Goal: Check status

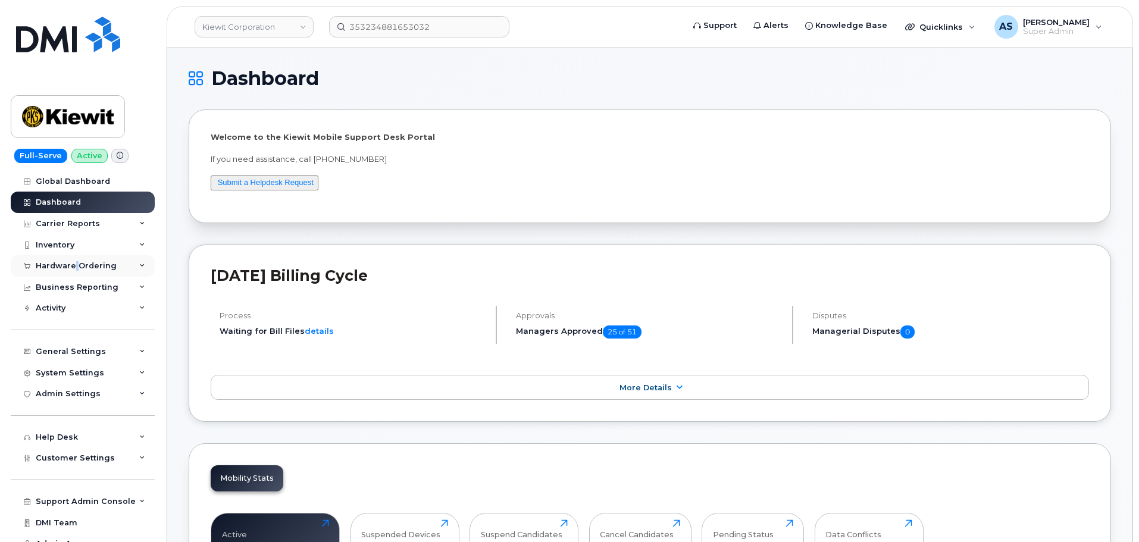
click at [74, 264] on div "Hardware Ordering" at bounding box center [76, 266] width 81 height 10
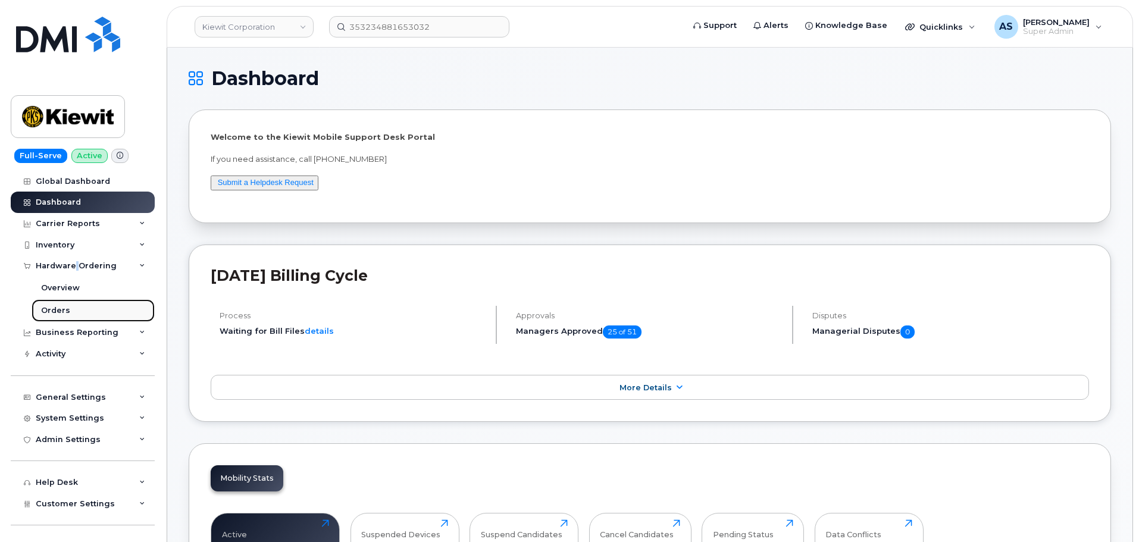
click at [69, 309] on link "Orders" at bounding box center [93, 310] width 123 height 23
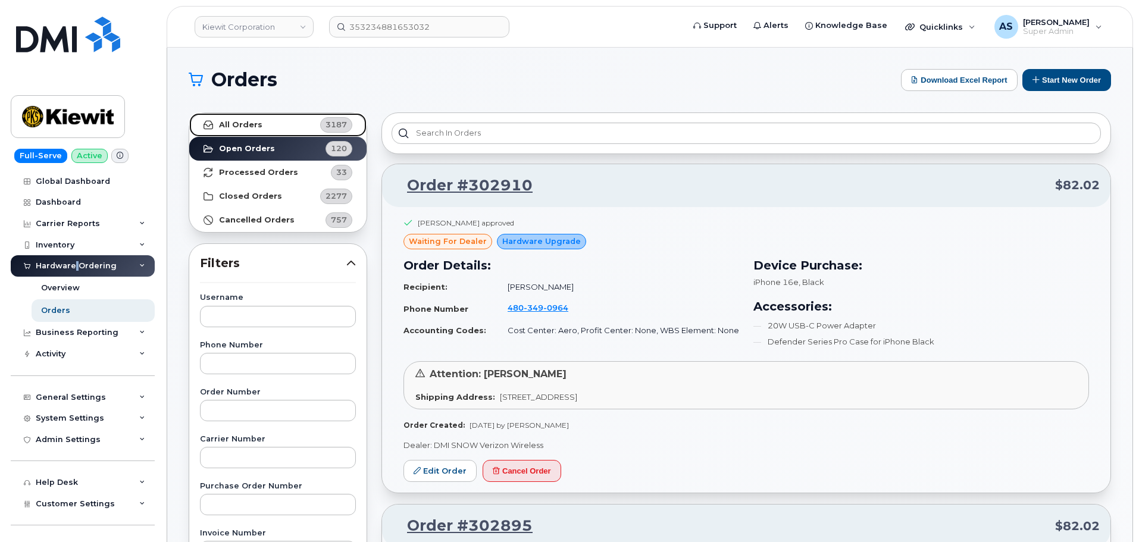
click at [263, 119] on link "All Orders 3187" at bounding box center [277, 125] width 177 height 24
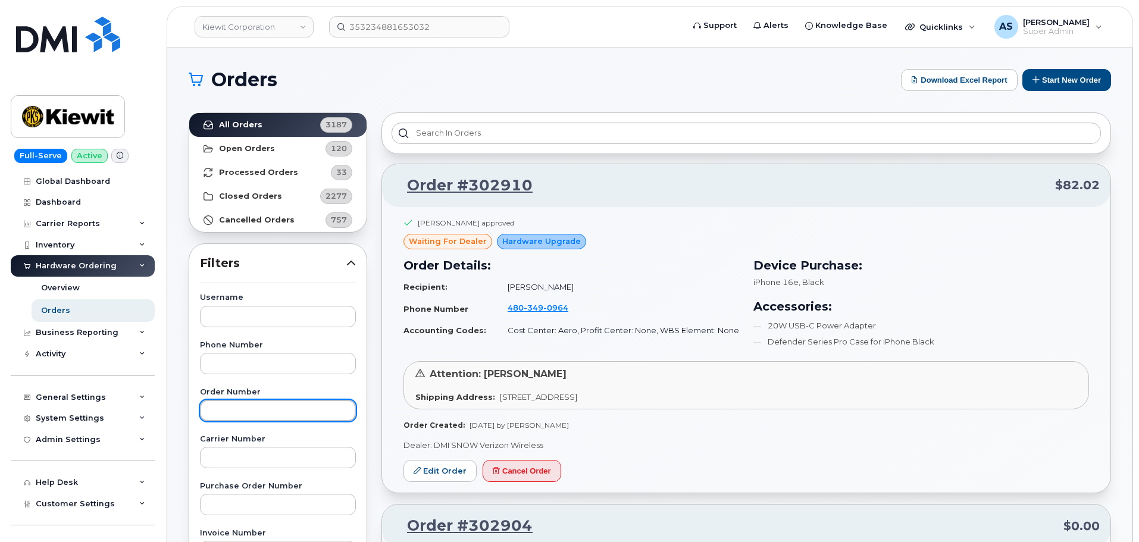
click at [277, 415] on input "text" at bounding box center [278, 410] width 156 height 21
type input "302553"
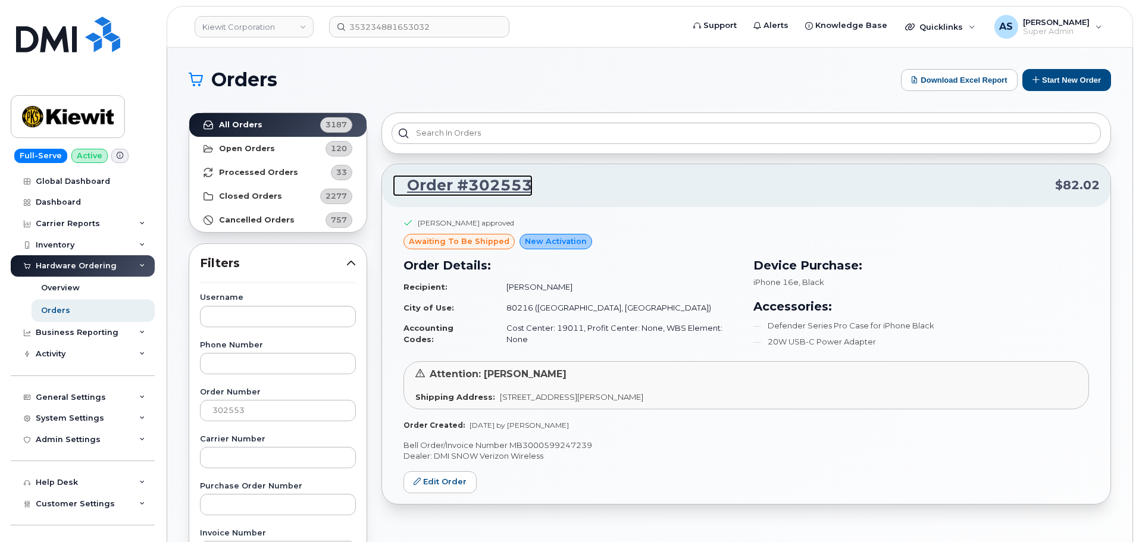
click at [497, 180] on link "Order #302553" at bounding box center [463, 185] width 140 height 21
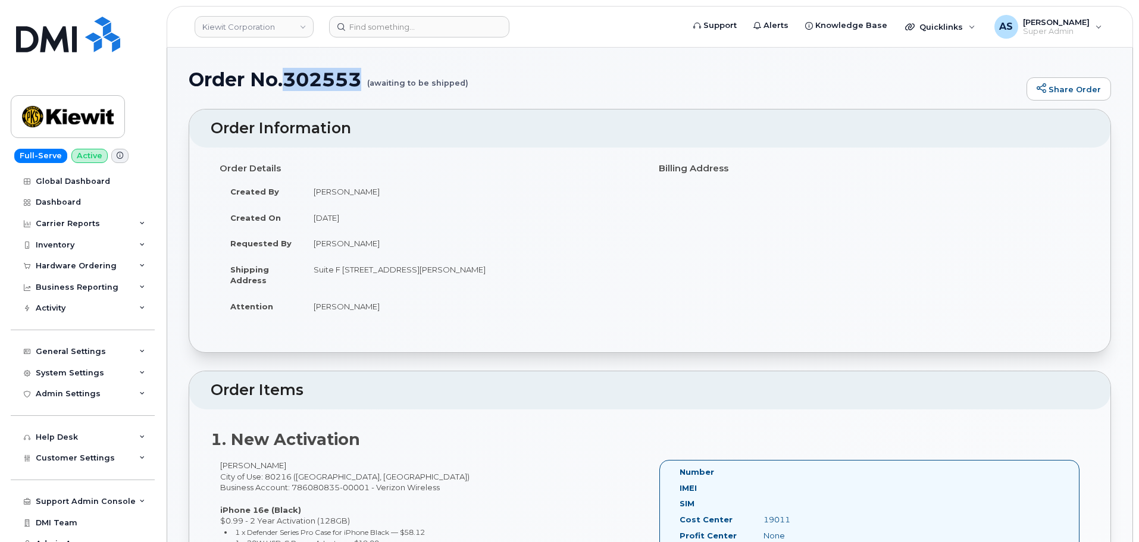
drag, startPoint x: 288, startPoint y: 80, endPoint x: 361, endPoint y: 79, distance: 72.6
click at [361, 79] on h1 "Order No.302553 (awaiting to be shipped)" at bounding box center [605, 79] width 832 height 21
copy h1 "302553"
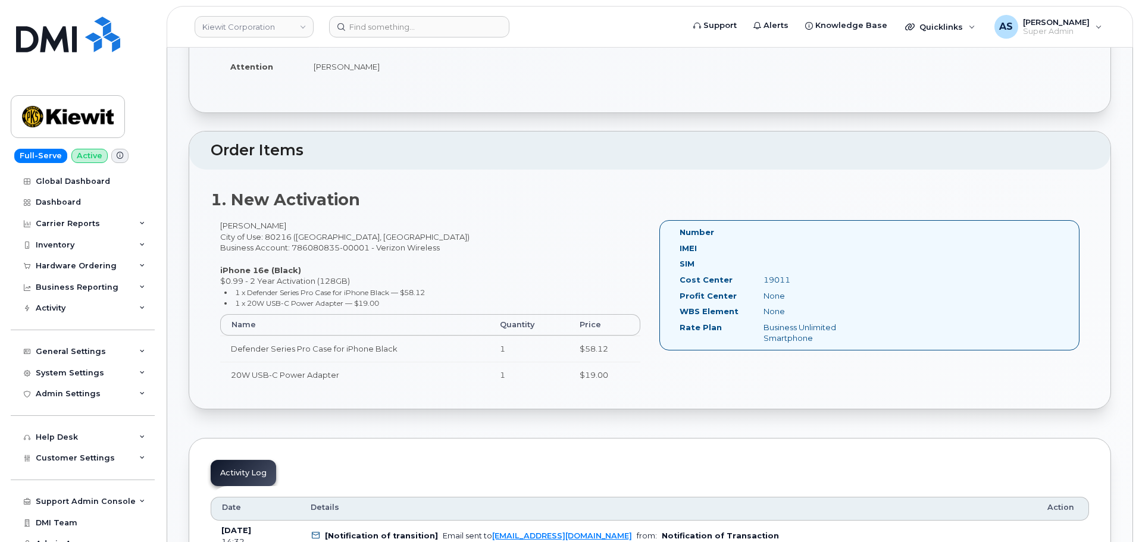
scroll to position [298, 0]
